Goal: Task Accomplishment & Management: Manage account settings

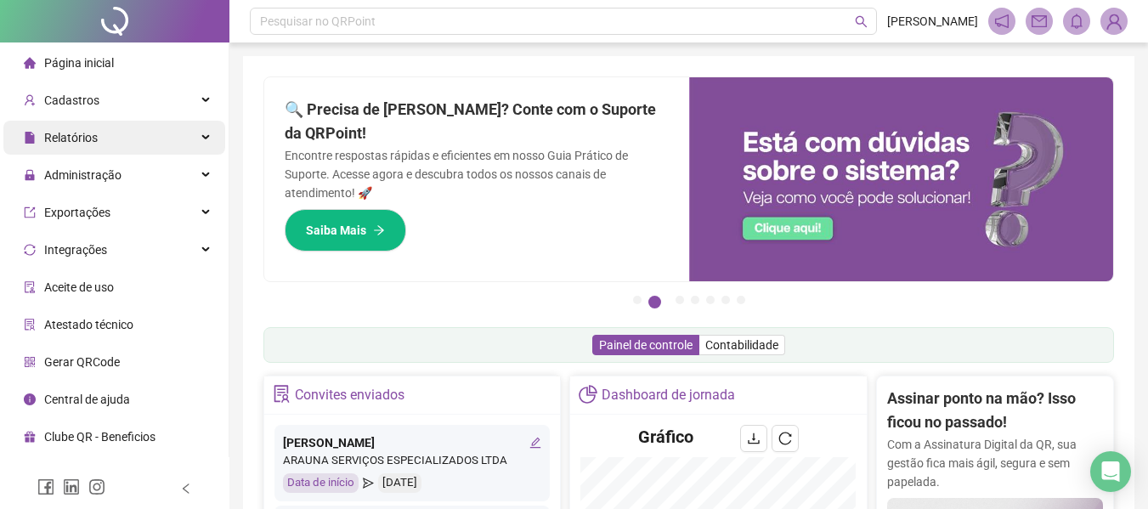
click at [121, 144] on div "Relatórios" at bounding box center [114, 138] width 222 height 34
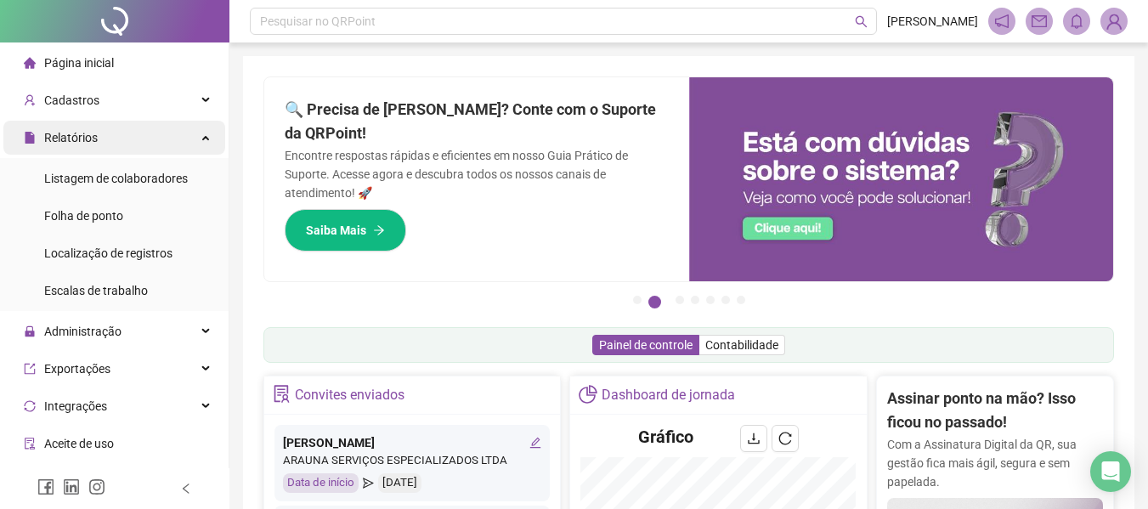
click at [107, 131] on div "Relatórios" at bounding box center [114, 138] width 222 height 34
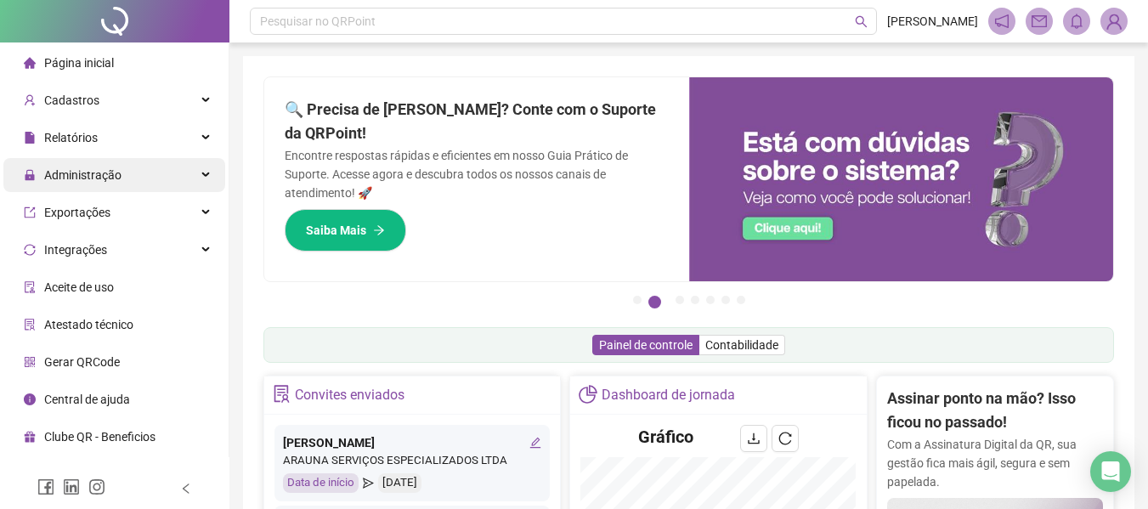
click at [115, 179] on span "Administração" at bounding box center [82, 175] width 77 height 14
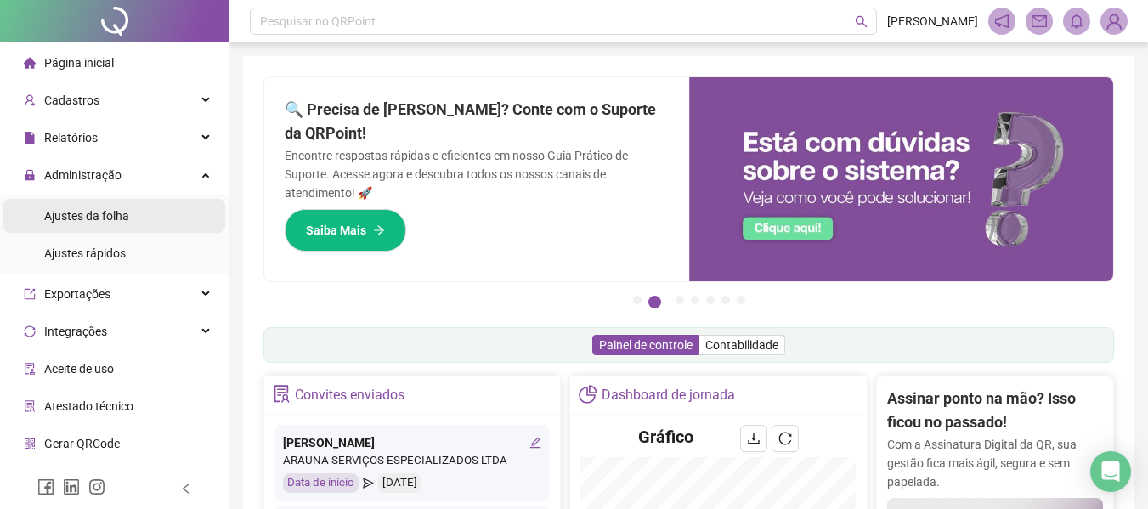
click at [111, 224] on div "Ajustes da folha" at bounding box center [86, 216] width 85 height 34
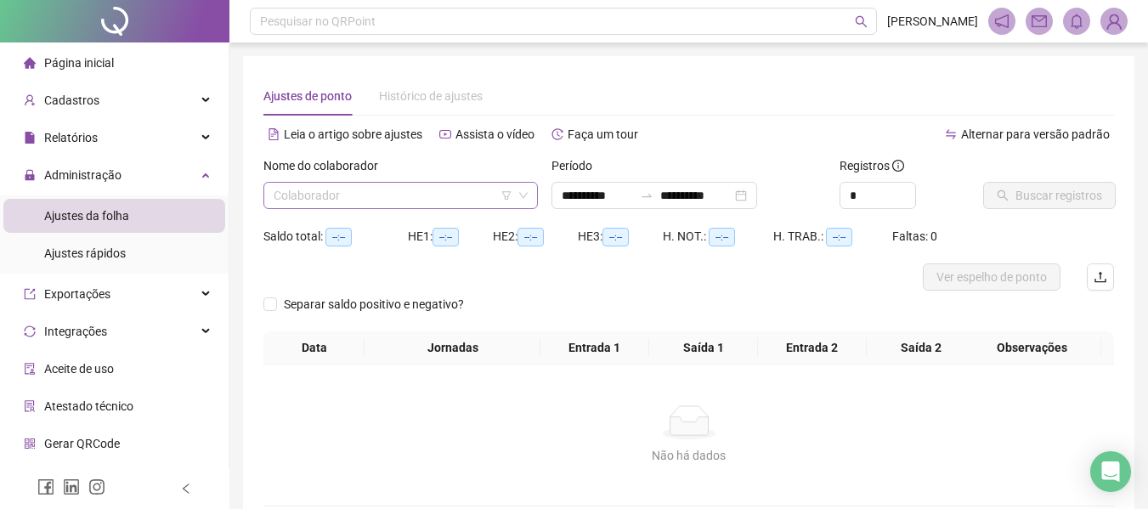
click at [309, 203] on input "search" at bounding box center [393, 196] width 239 height 26
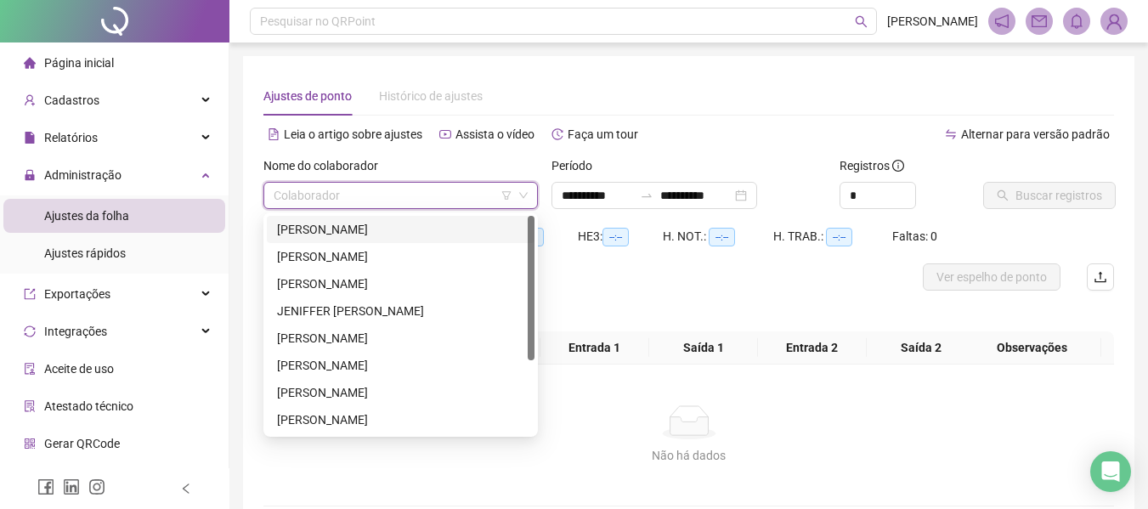
click at [309, 226] on div "[PERSON_NAME]" at bounding box center [400, 229] width 247 height 19
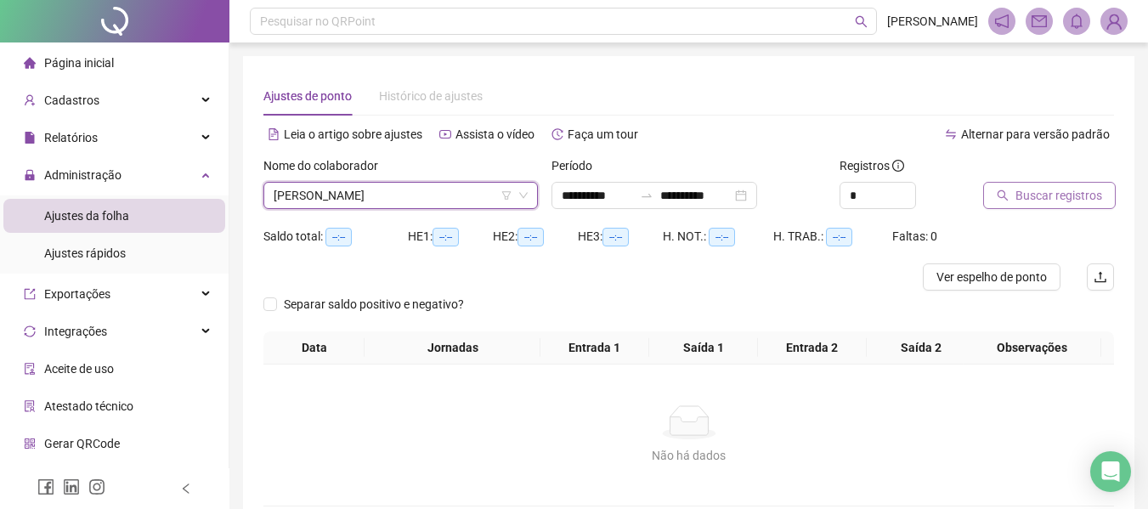
click at [1069, 194] on span "Buscar registros" at bounding box center [1059, 195] width 87 height 19
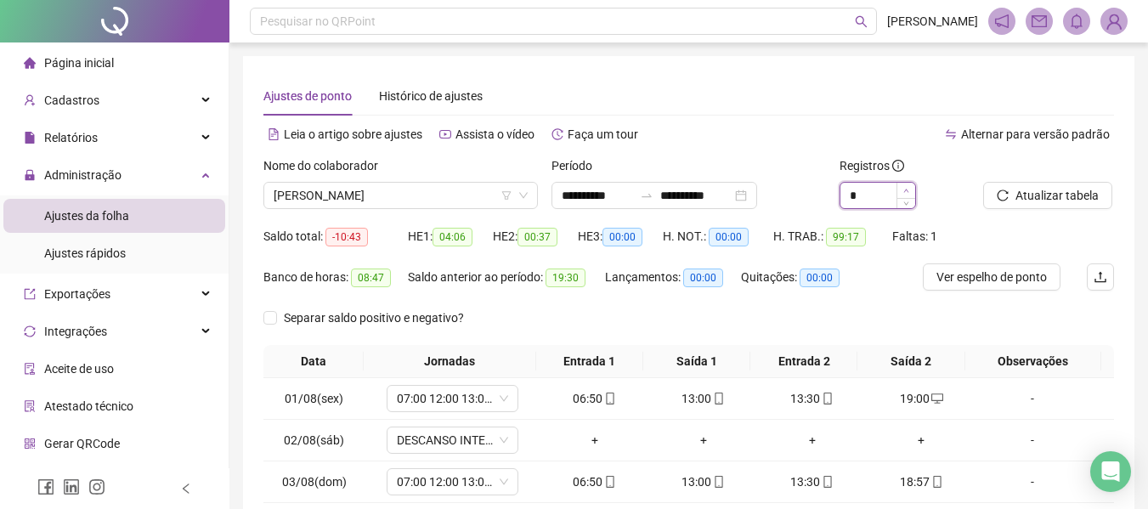
click at [908, 188] on icon "up" at bounding box center [907, 191] width 6 height 6
type input "*"
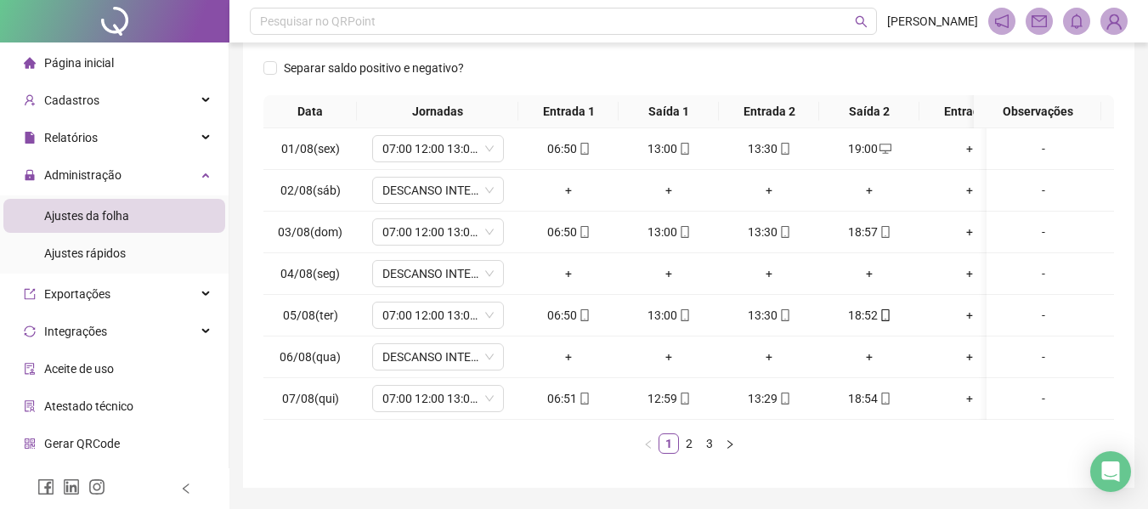
scroll to position [255, 0]
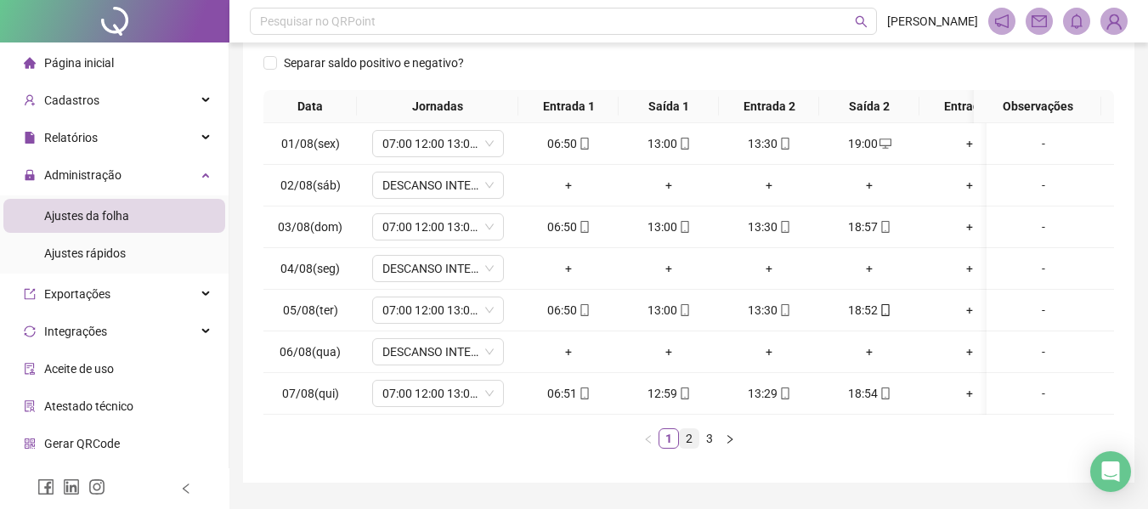
click at [683, 448] on link "2" at bounding box center [689, 438] width 19 height 19
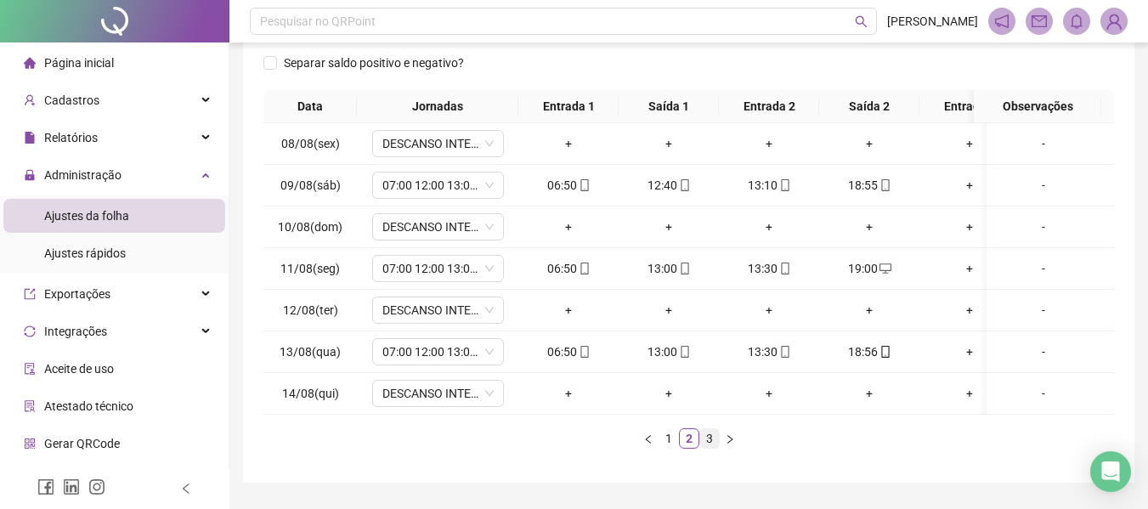
click at [712, 448] on link "3" at bounding box center [709, 438] width 19 height 19
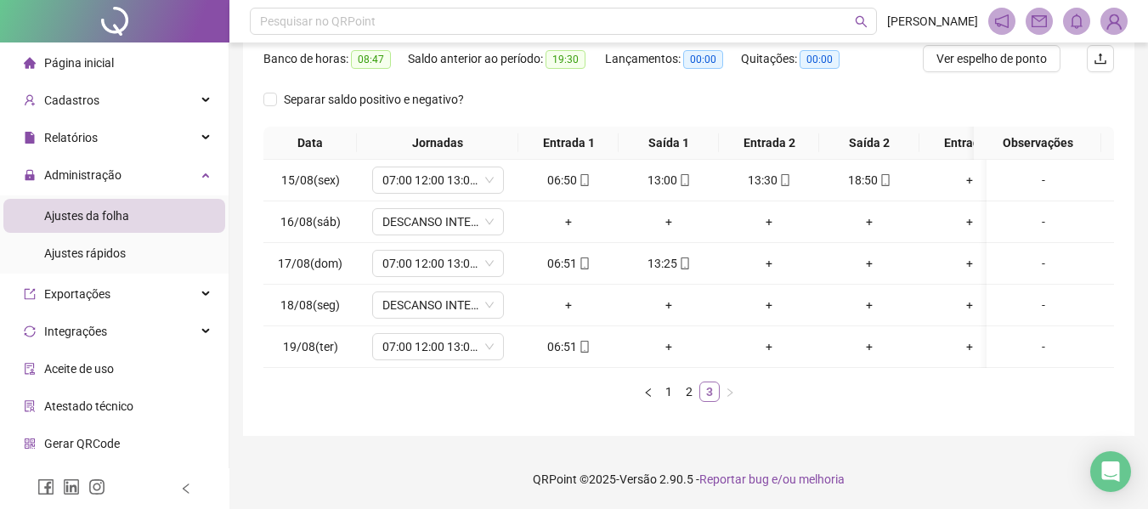
scroll to position [231, 0]
click at [771, 254] on div "+" at bounding box center [769, 263] width 87 height 19
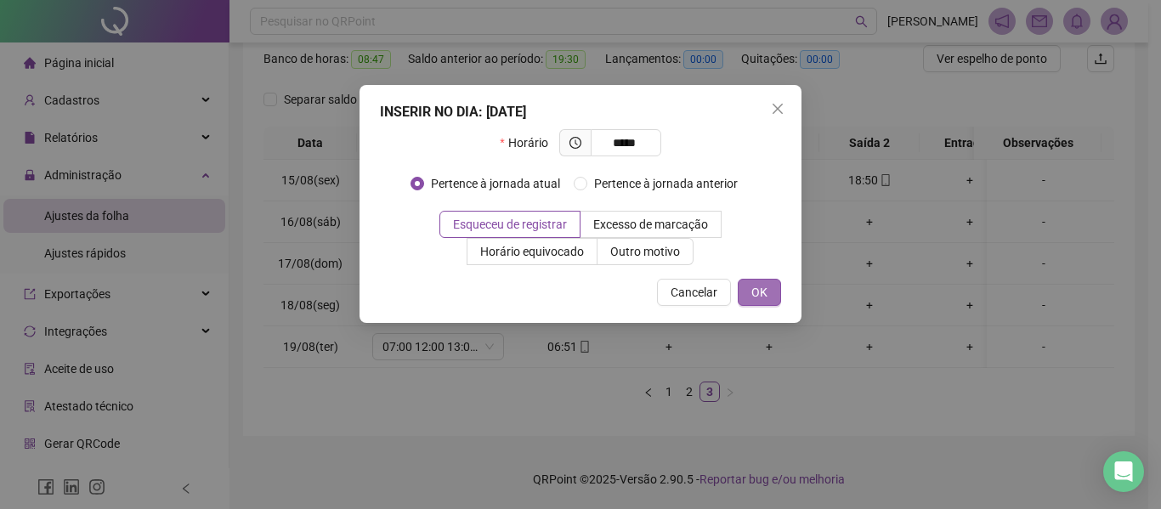
type input "*****"
click at [765, 288] on span "OK" at bounding box center [759, 292] width 16 height 19
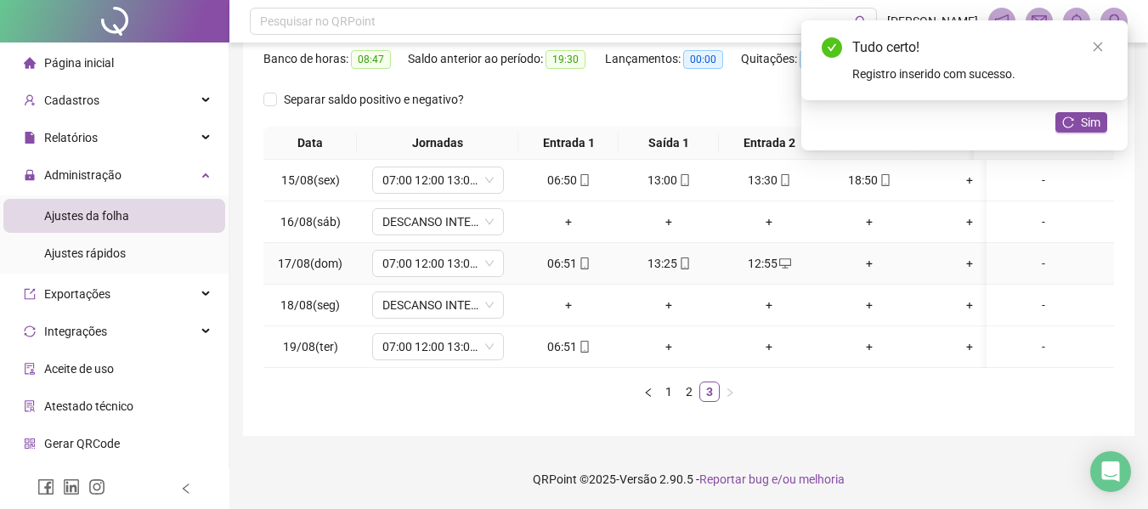
click at [869, 254] on div "+" at bounding box center [869, 263] width 87 height 19
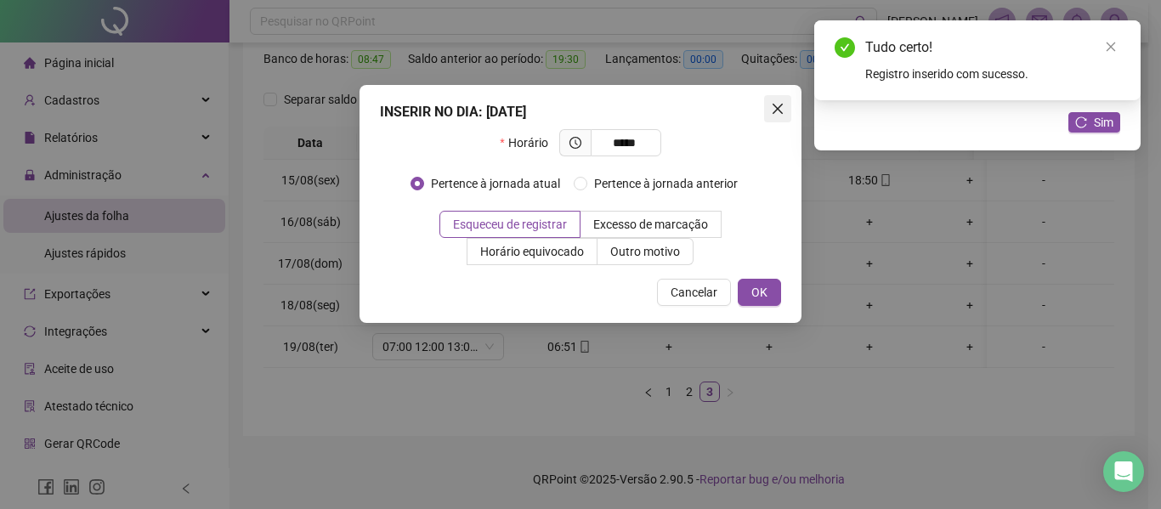
type input "*****"
click at [780, 105] on icon "close" at bounding box center [778, 109] width 10 height 10
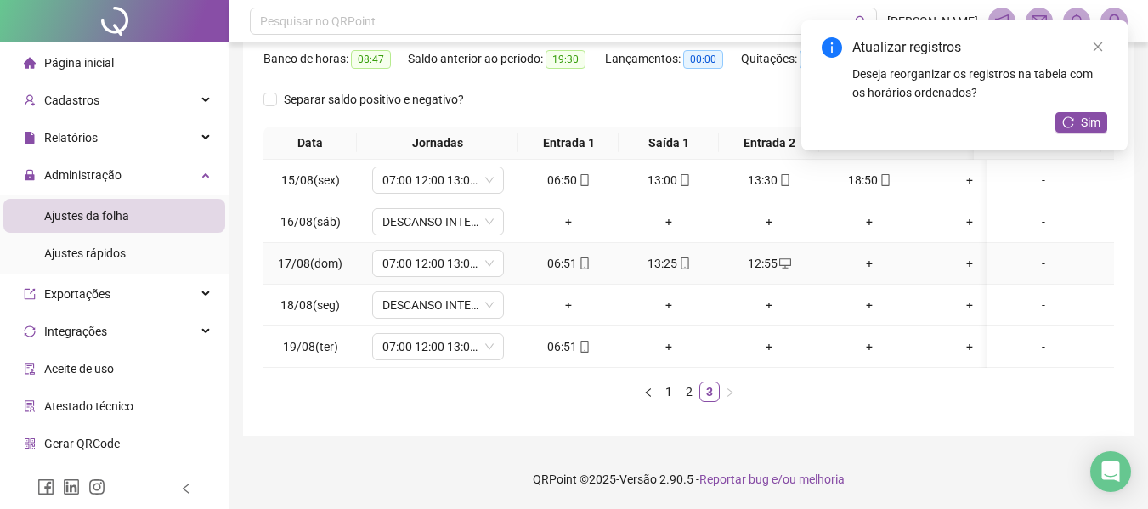
click at [866, 254] on div "+" at bounding box center [869, 263] width 87 height 19
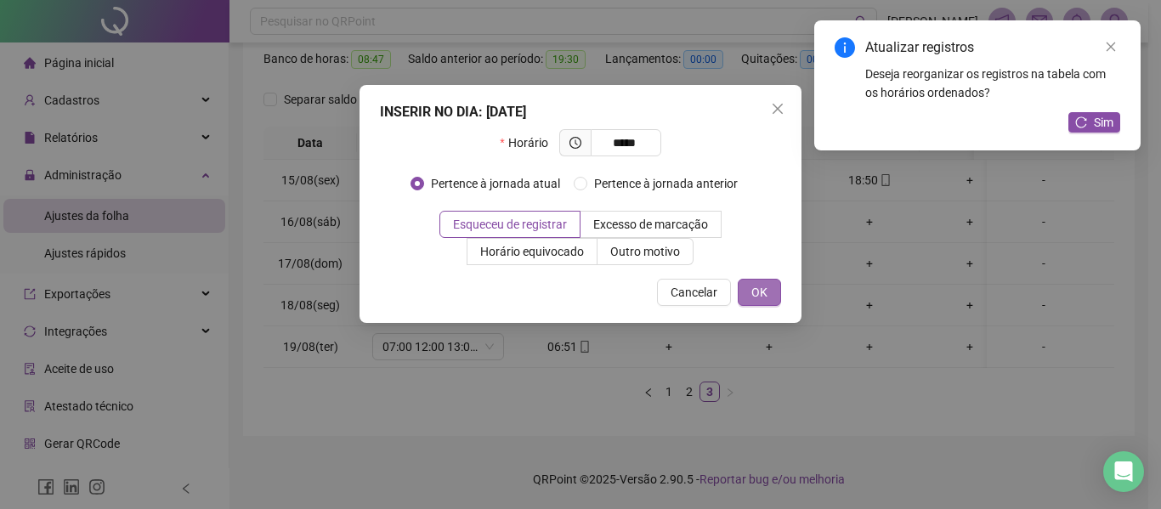
type input "*****"
click at [776, 298] on button "OK" at bounding box center [759, 292] width 43 height 27
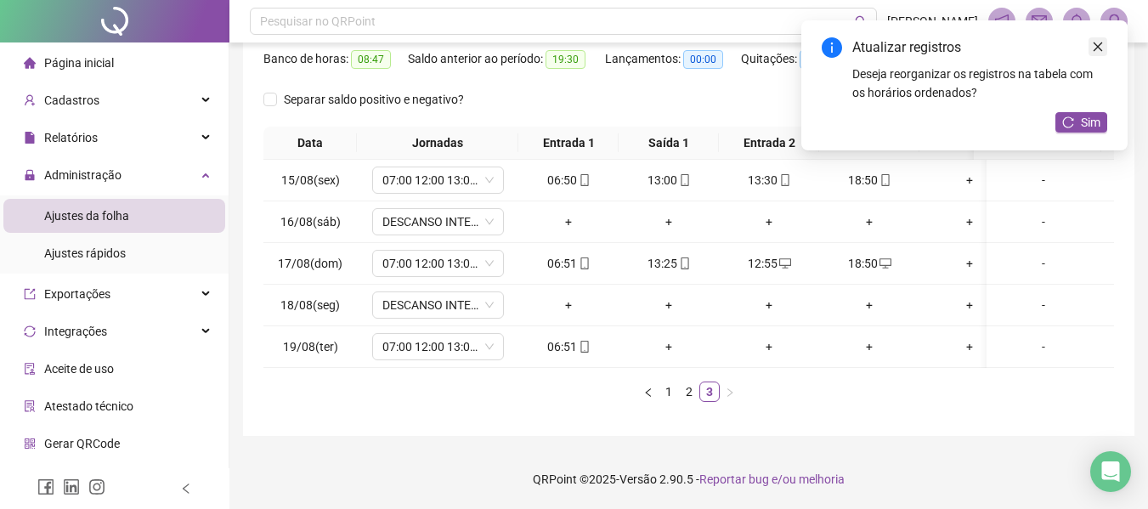
click at [1095, 48] on icon "close" at bounding box center [1098, 47] width 12 height 12
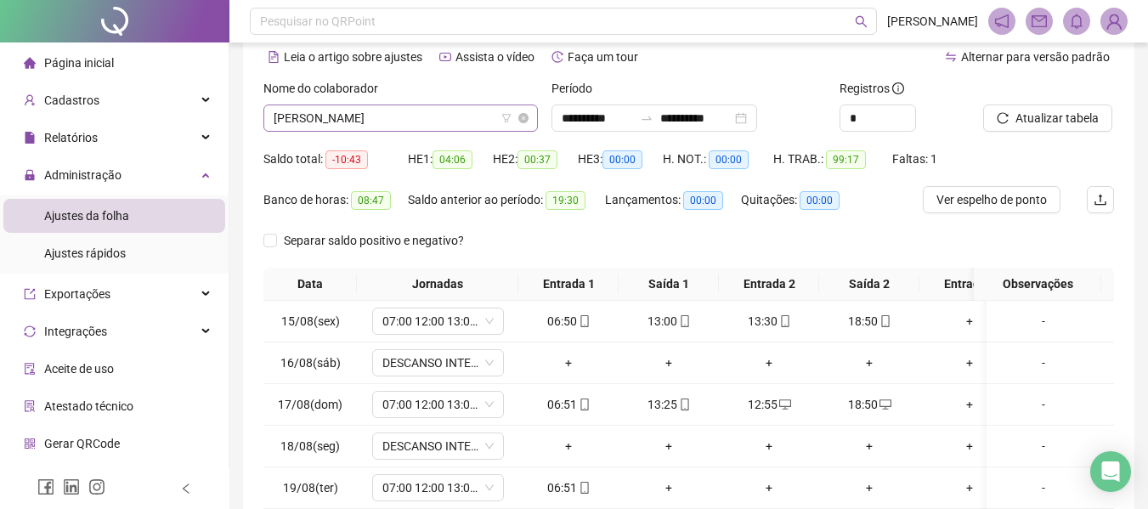
scroll to position [61, 0]
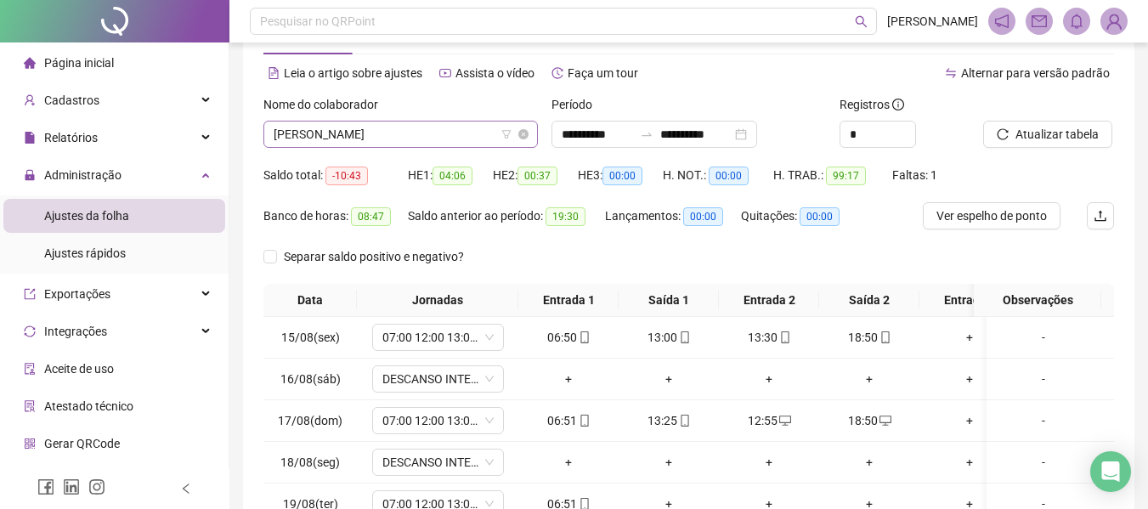
click at [353, 125] on span "[PERSON_NAME]" at bounding box center [401, 135] width 254 height 26
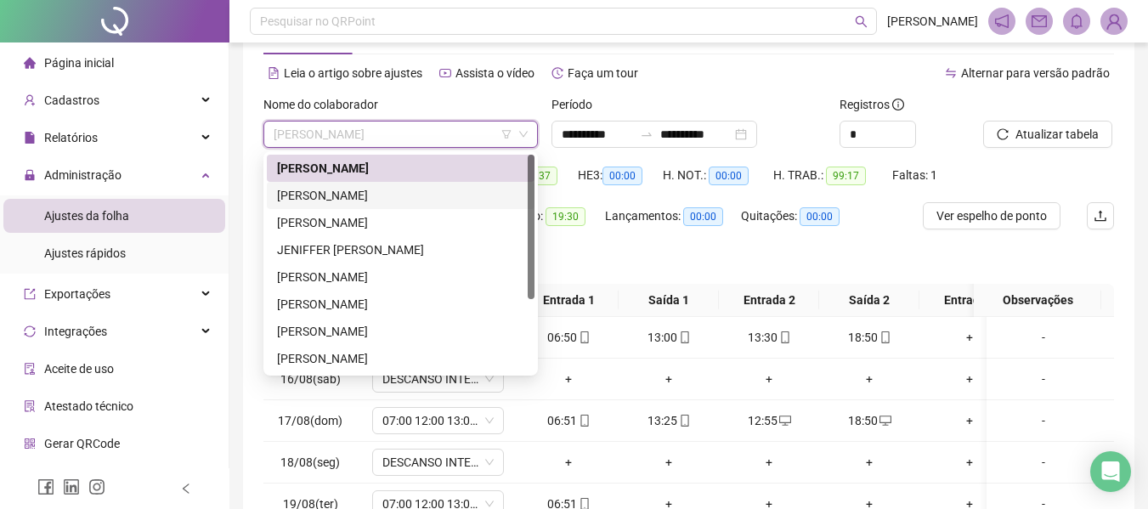
click at [365, 195] on div "[PERSON_NAME]" at bounding box center [400, 195] width 247 height 19
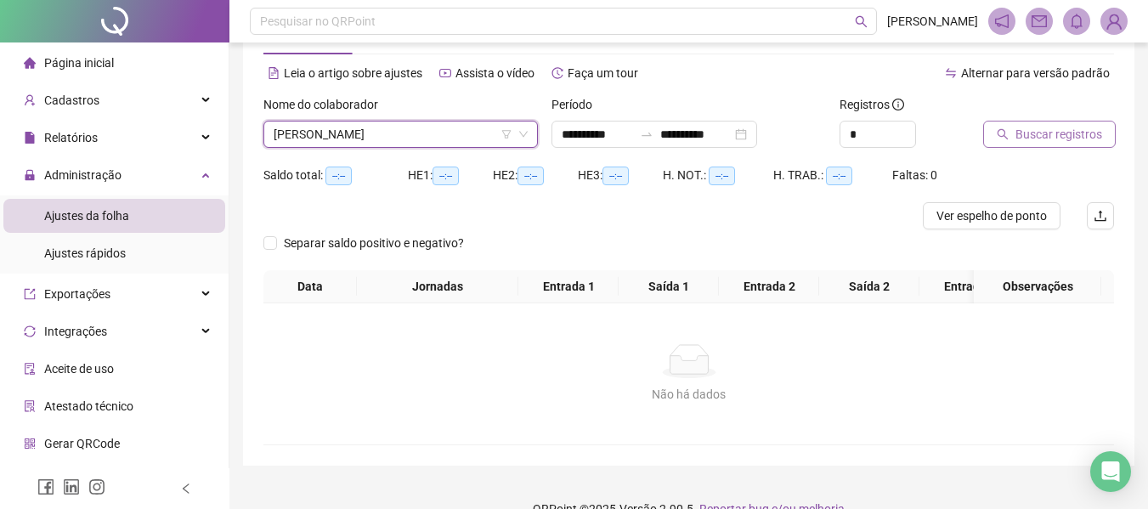
click at [1089, 139] on span "Buscar registros" at bounding box center [1059, 134] width 87 height 19
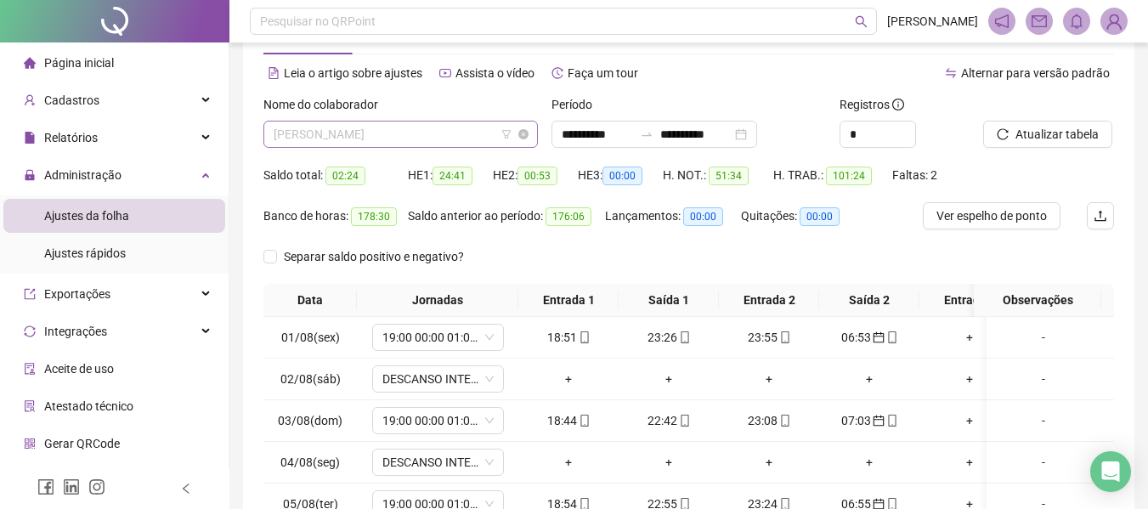
click at [389, 131] on span "[PERSON_NAME]" at bounding box center [401, 135] width 254 height 26
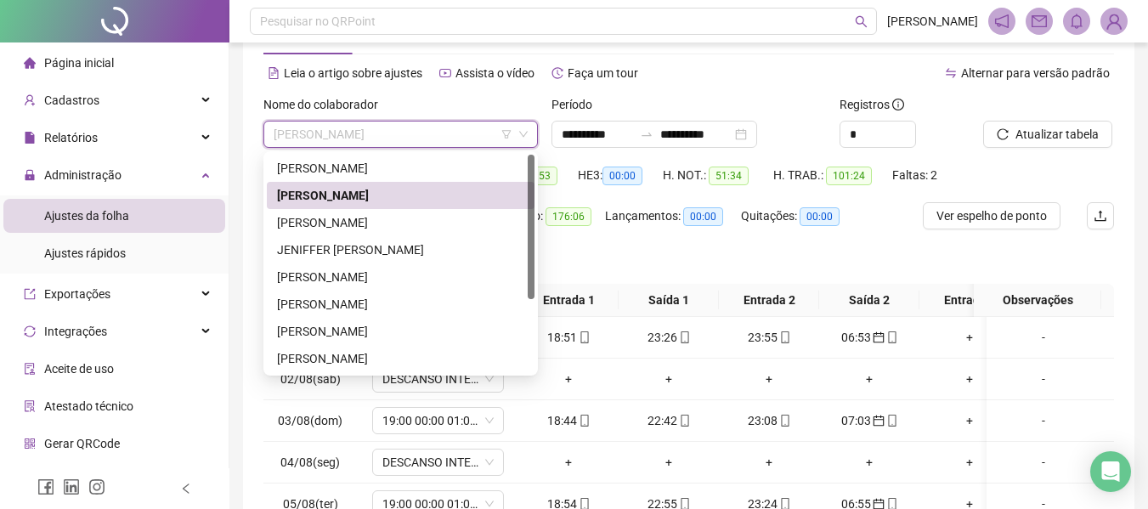
click at [825, 247] on div "Separar saldo positivo e negativo?" at bounding box center [689, 263] width 851 height 41
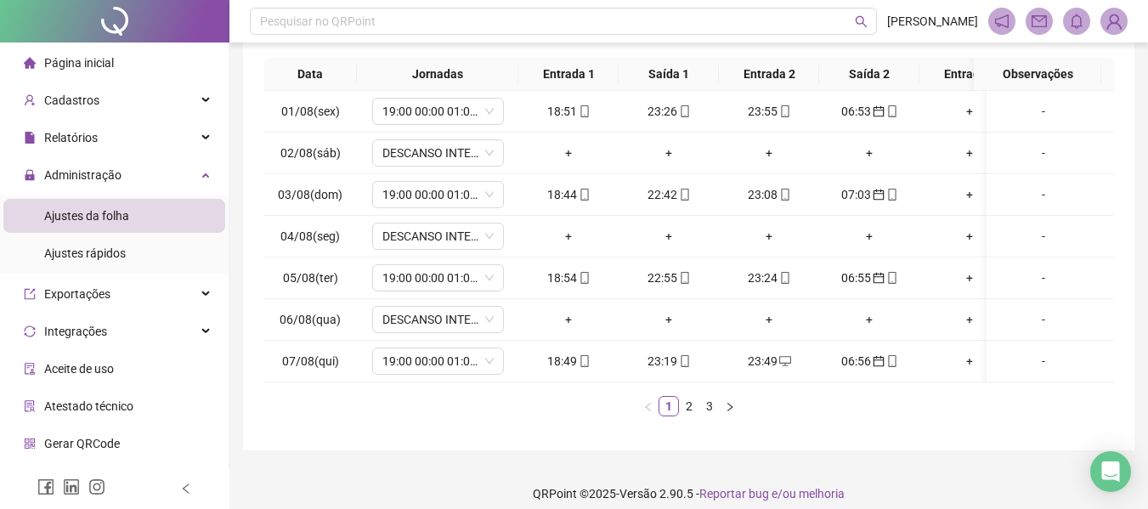
scroll to position [315, 0]
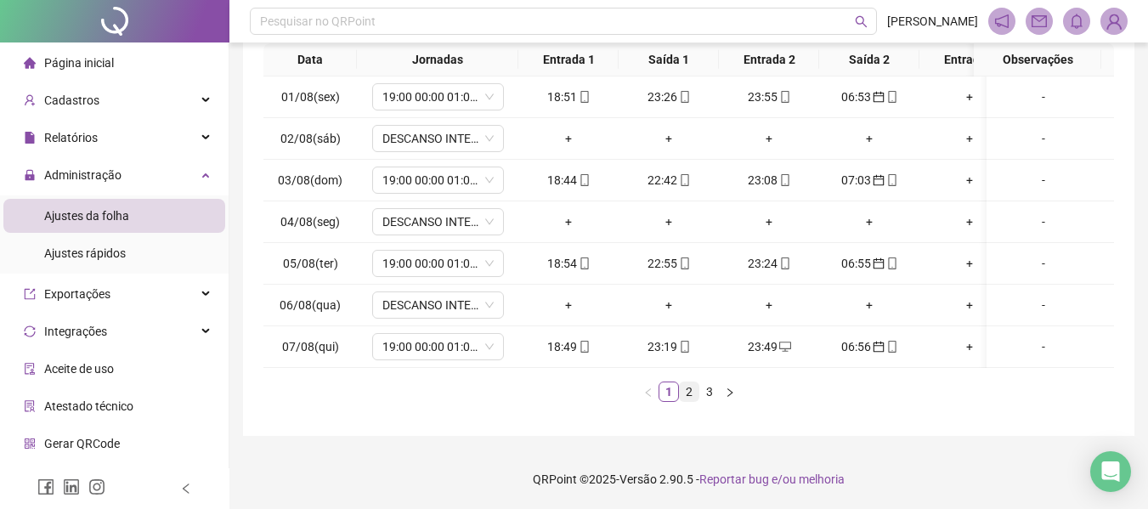
click at [694, 389] on link "2" at bounding box center [689, 392] width 19 height 19
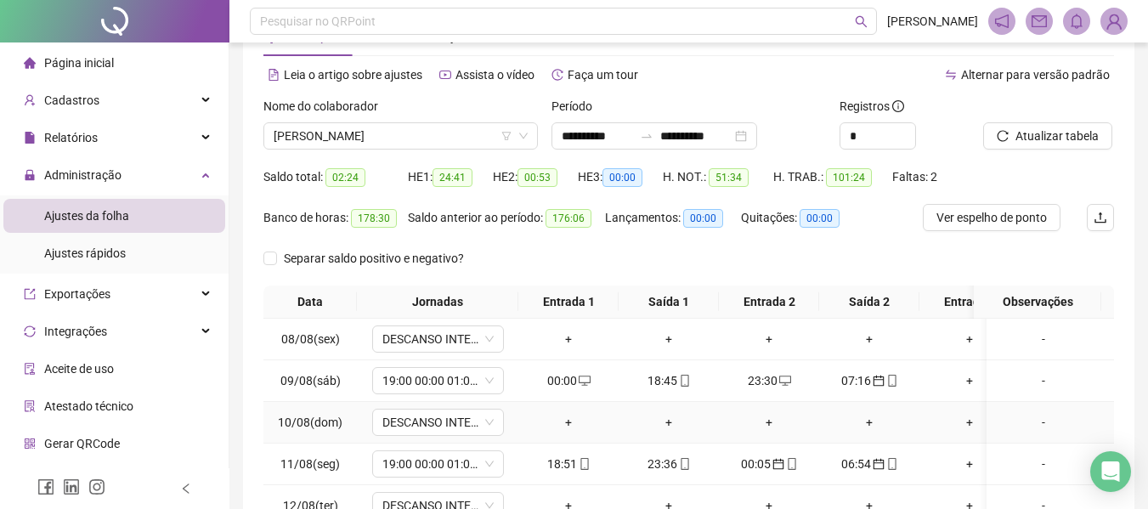
scroll to position [230, 0]
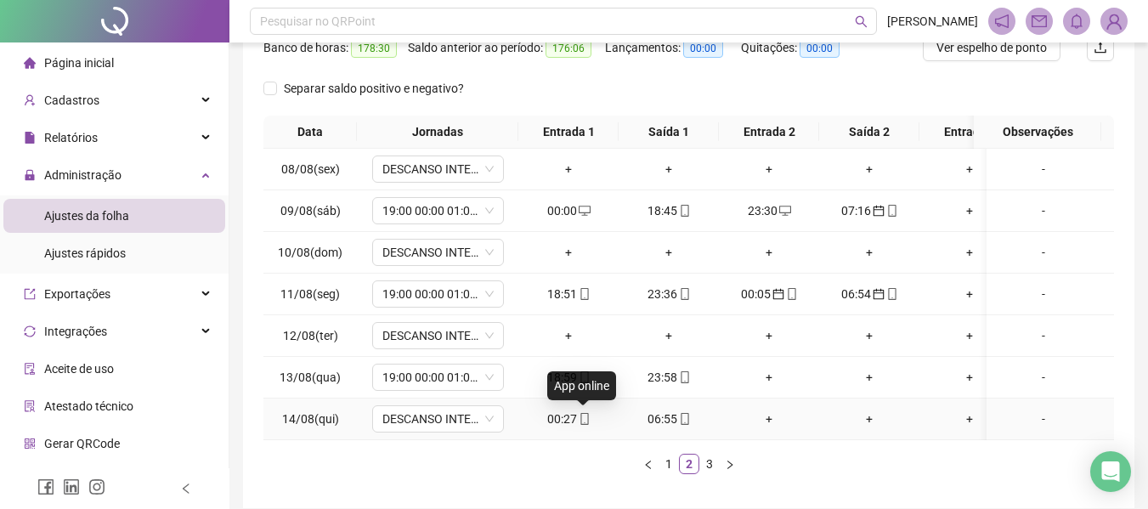
click at [582, 417] on icon "mobile" at bounding box center [585, 419] width 12 height 12
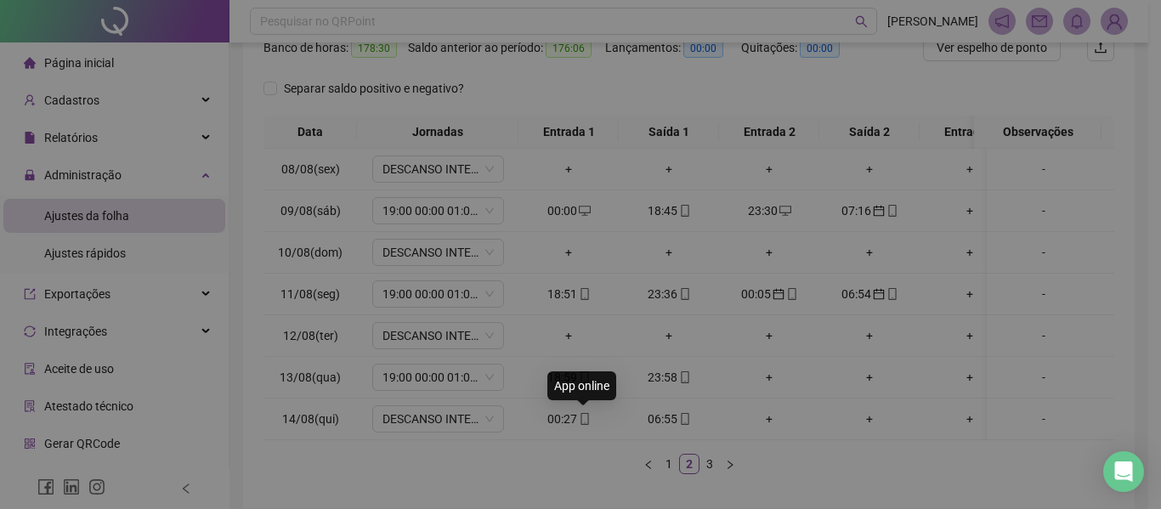
type input "**********"
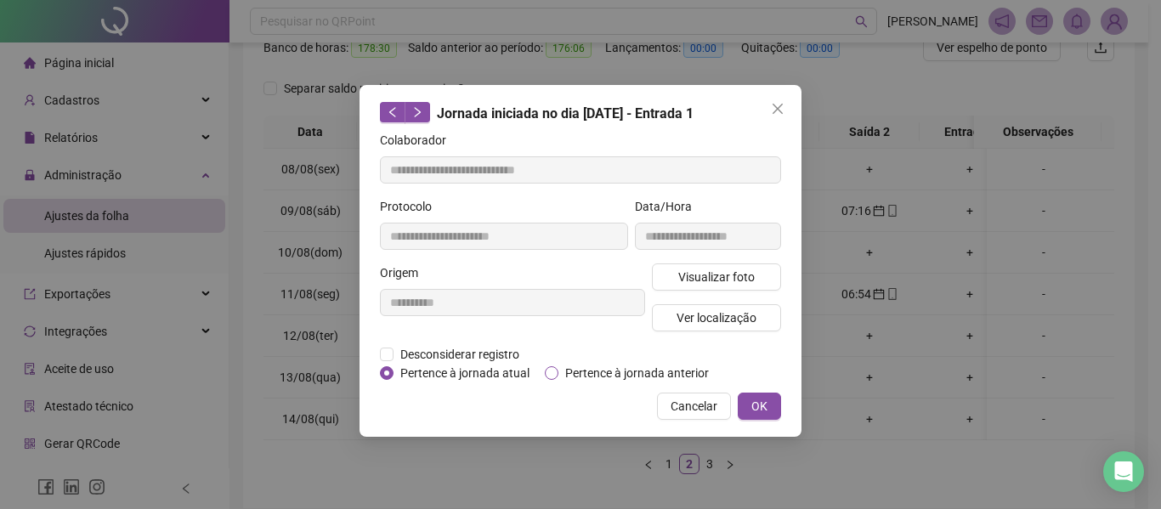
click at [598, 375] on span "Pertence à jornada anterior" at bounding box center [636, 373] width 157 height 19
click at [751, 400] on button "OK" at bounding box center [759, 406] width 43 height 27
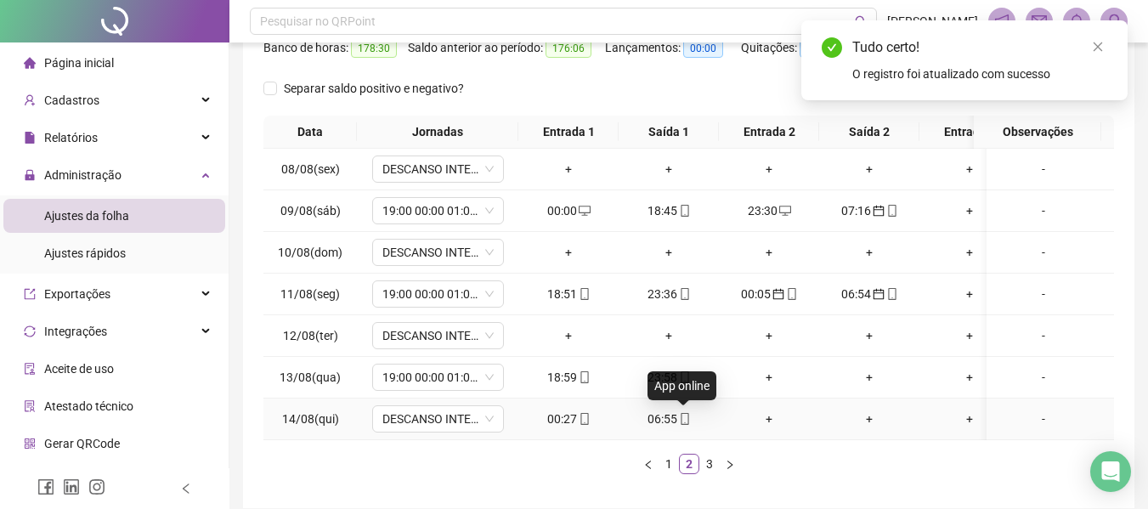
click at [679, 422] on icon "mobile" at bounding box center [685, 419] width 12 height 12
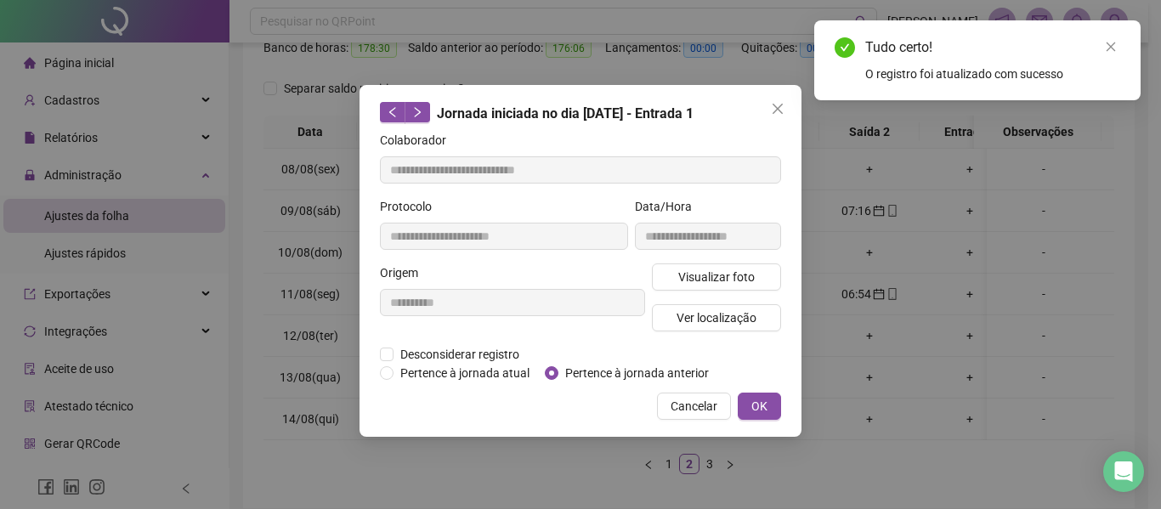
type input "**********"
click at [677, 375] on span "Pertence à jornada anterior" at bounding box center [636, 373] width 157 height 19
click at [754, 405] on span "OK" at bounding box center [759, 406] width 16 height 19
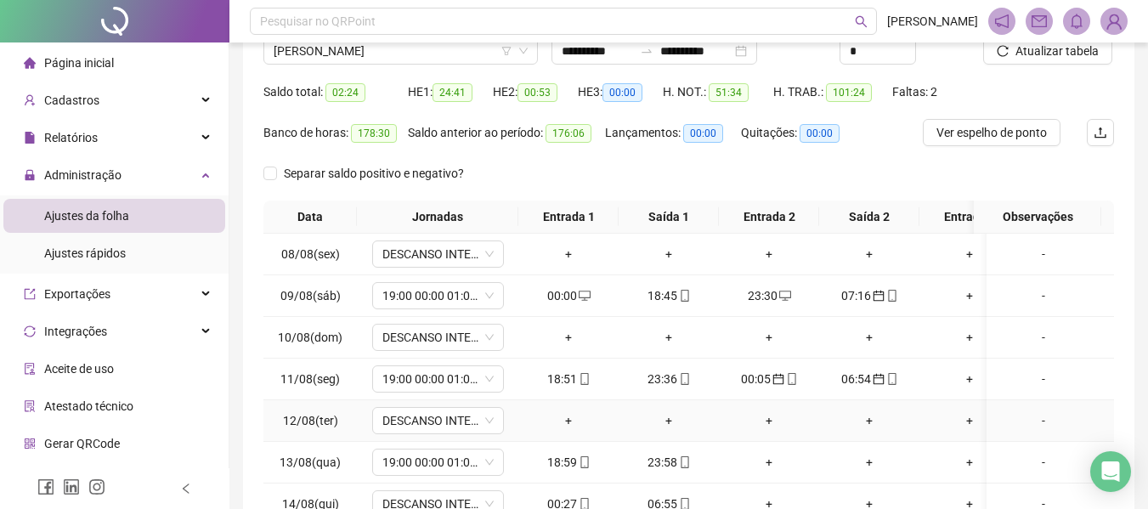
scroll to position [60, 0]
